Goal: Task Accomplishment & Management: Manage account settings

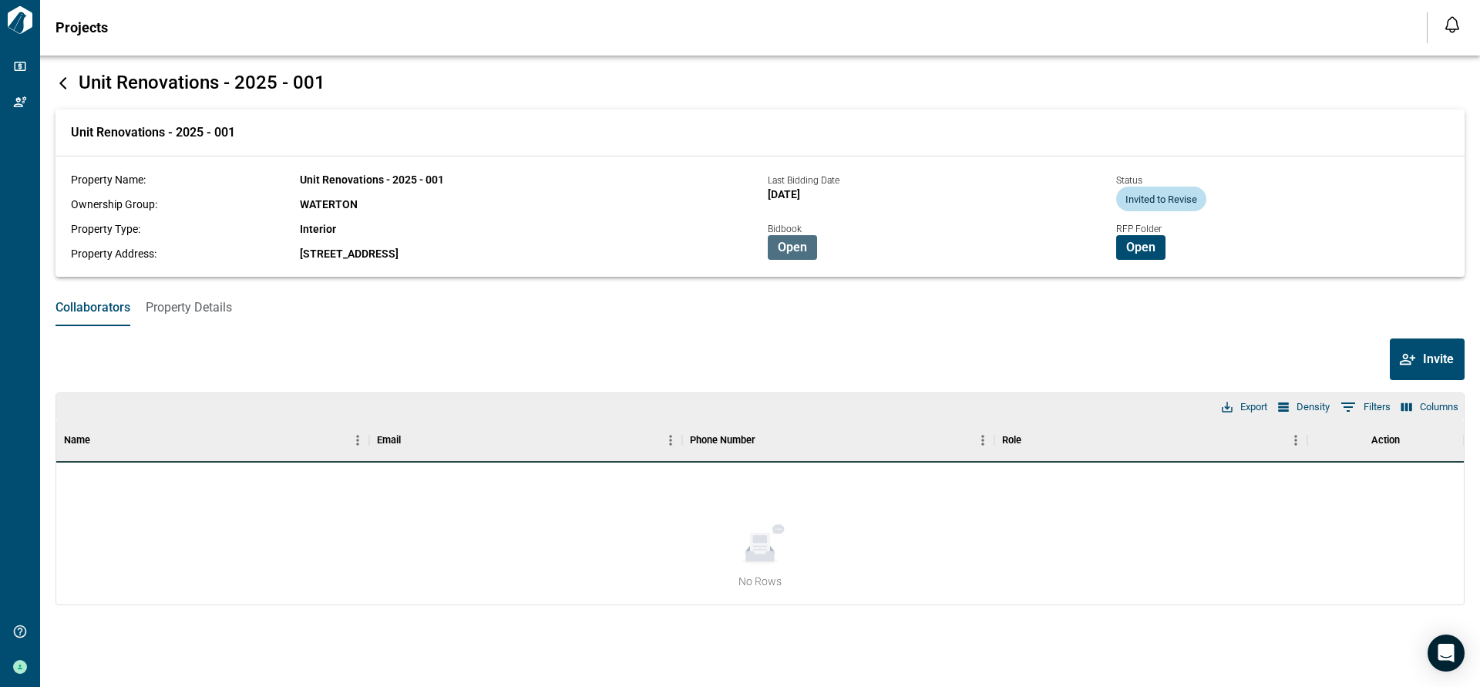
click at [801, 254] on span "Open" at bounding box center [792, 247] width 29 height 15
